Goal: Navigation & Orientation: Understand site structure

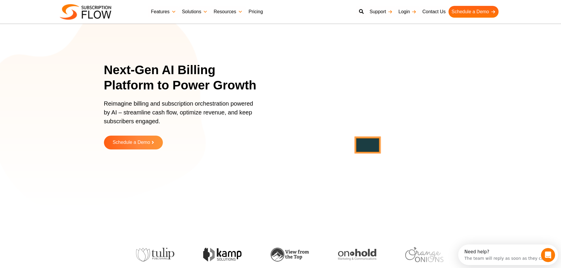
click at [256, 14] on link "Pricing" at bounding box center [256, 12] width 20 height 12
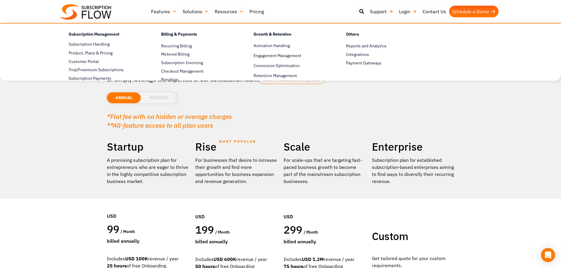
click at [165, 13] on link "Features" at bounding box center [164, 12] width 32 height 12
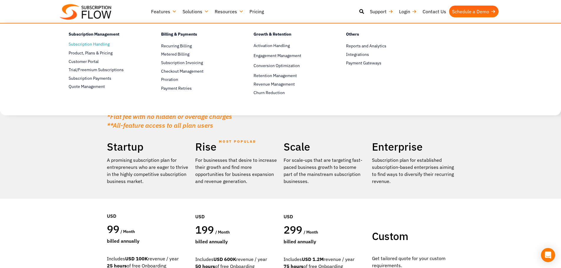
click at [93, 43] on link "Subscription Handling" at bounding box center [105, 44] width 72 height 7
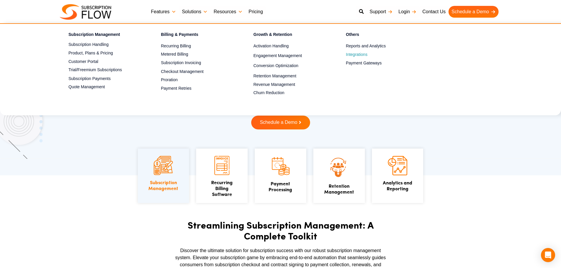
click at [357, 57] on span "Integrations" at bounding box center [356, 55] width 21 height 6
